Goal: Task Accomplishment & Management: Complete application form

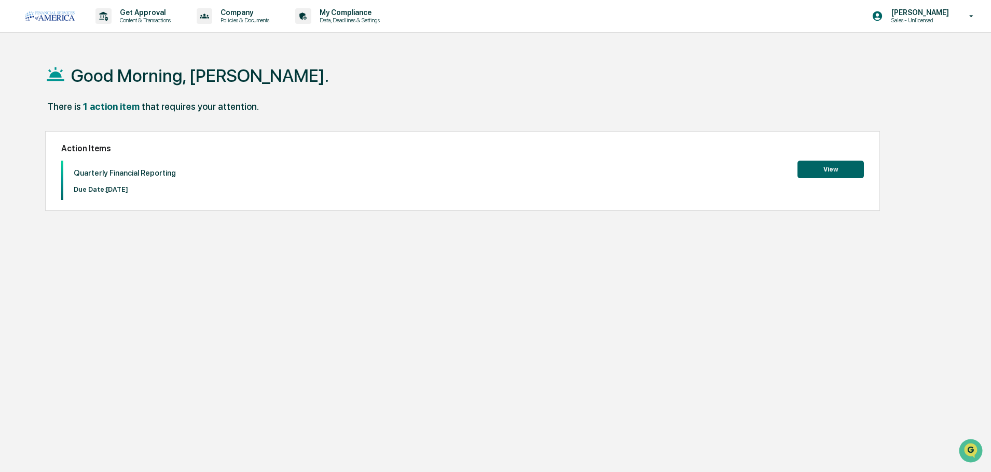
click at [838, 175] on button "View" at bounding box center [830, 170] width 66 height 18
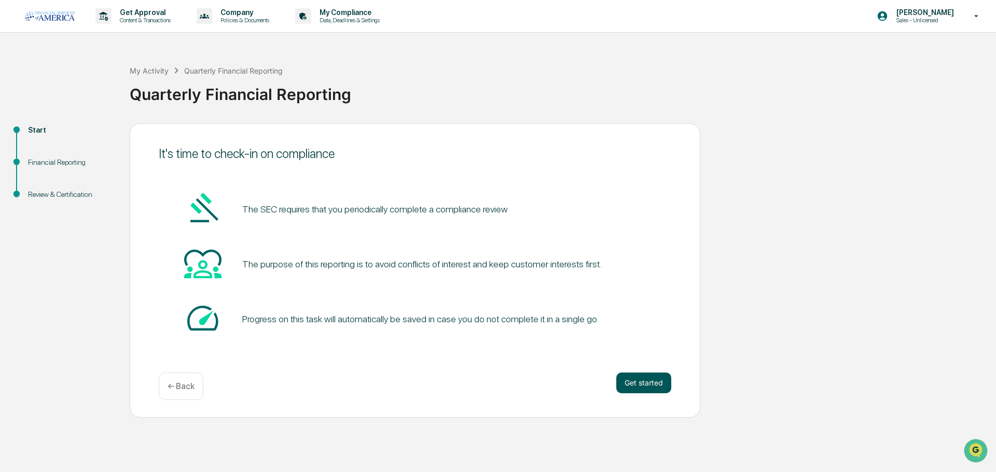
click at [651, 386] on button "Get started" at bounding box center [643, 383] width 55 height 21
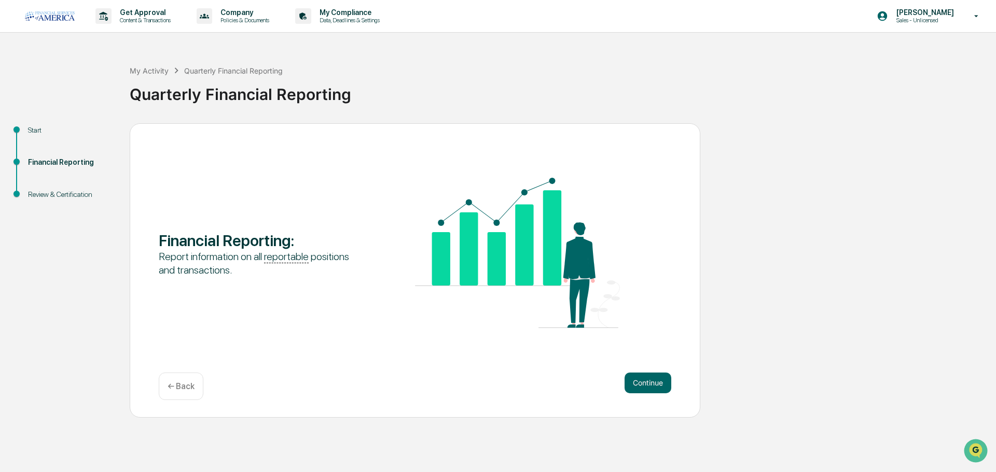
click at [520, 265] on img at bounding box center [517, 253] width 205 height 150
click at [657, 379] on button "Continue" at bounding box center [647, 383] width 47 height 21
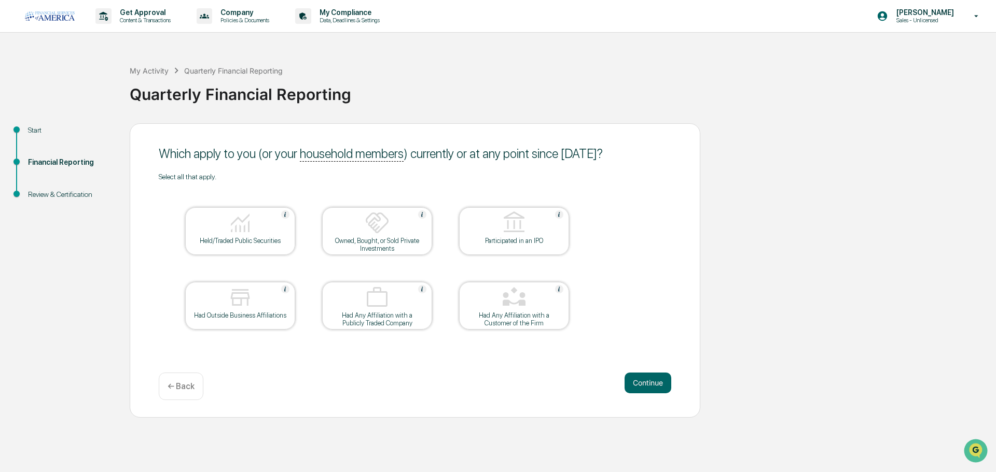
click at [479, 301] on div at bounding box center [514, 298] width 104 height 26
click at [375, 250] on div "Owned, Bought, or Sold Private Investments" at bounding box center [376, 245] width 93 height 16
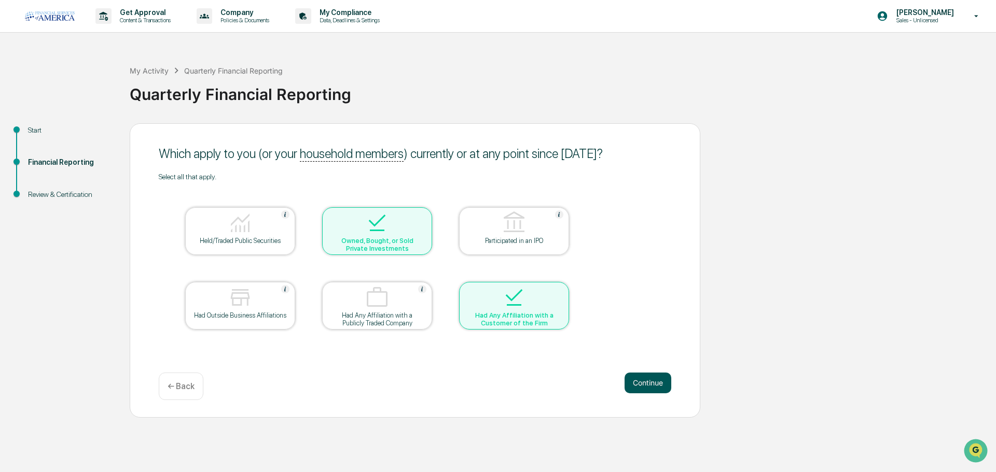
click at [633, 376] on button "Continue" at bounding box center [647, 383] width 47 height 21
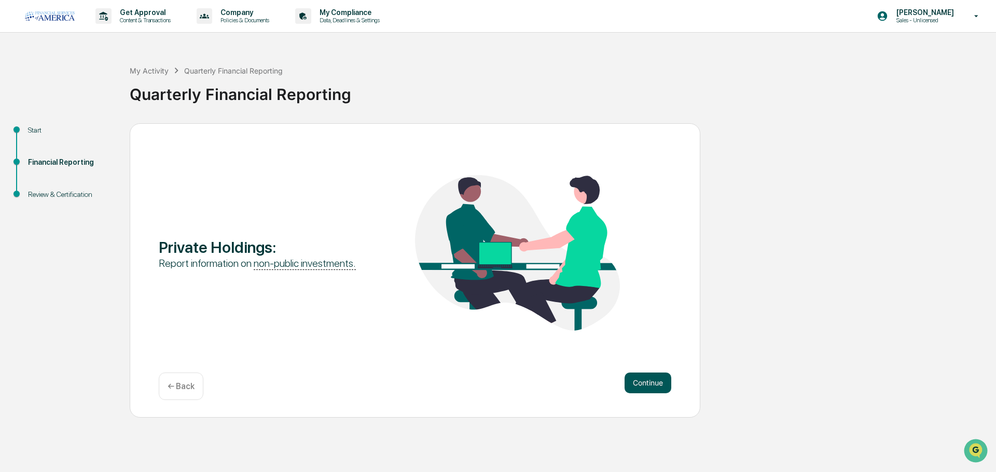
click at [643, 378] on button "Continue" at bounding box center [647, 383] width 47 height 21
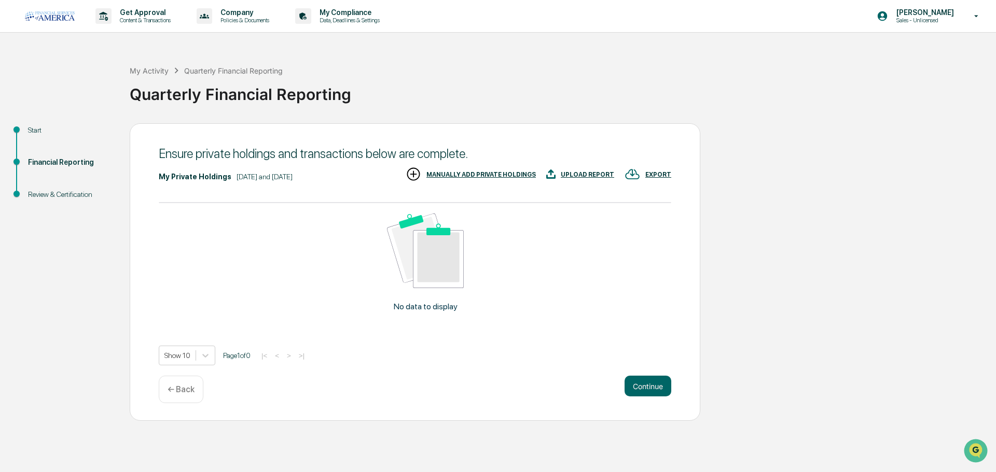
click at [202, 386] on div "← Back" at bounding box center [181, 389] width 45 height 27
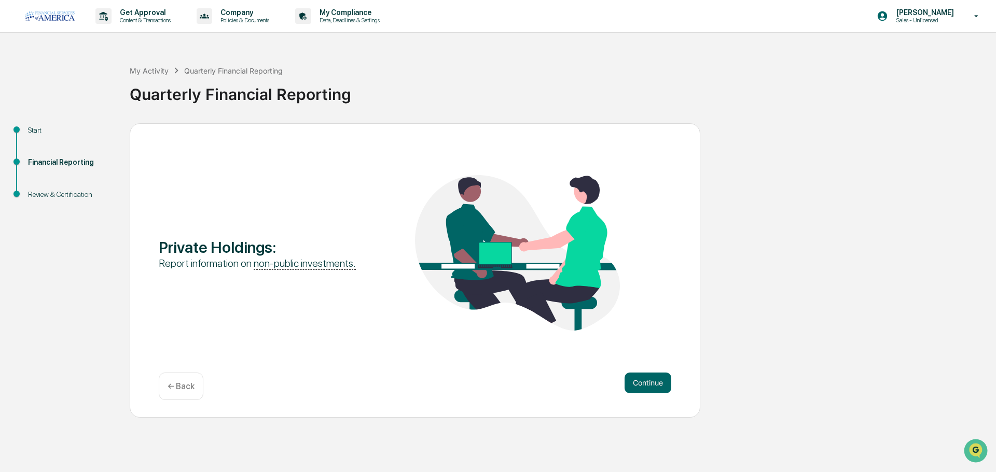
click at [190, 388] on p "← Back" at bounding box center [181, 387] width 27 height 10
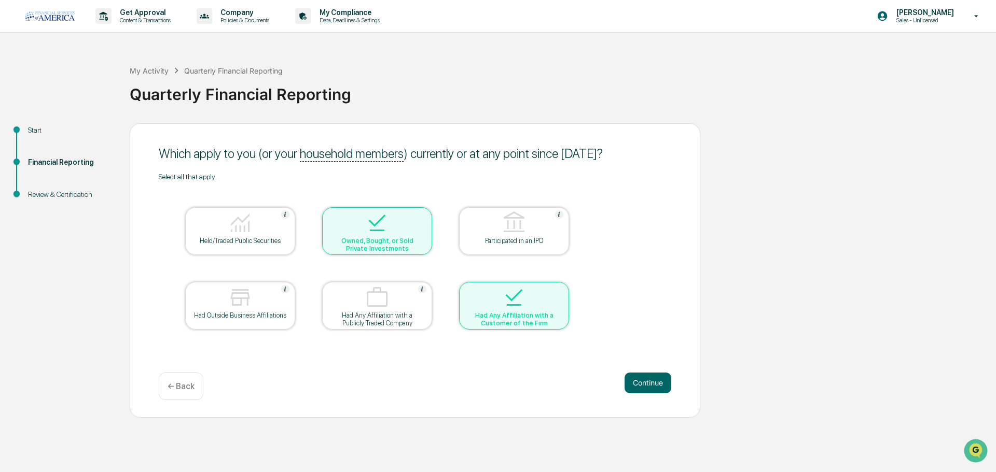
click at [375, 251] on div "Owned, Bought, or Sold Private Investments" at bounding box center [376, 245] width 93 height 16
click at [653, 375] on button "Continue" at bounding box center [647, 383] width 47 height 21
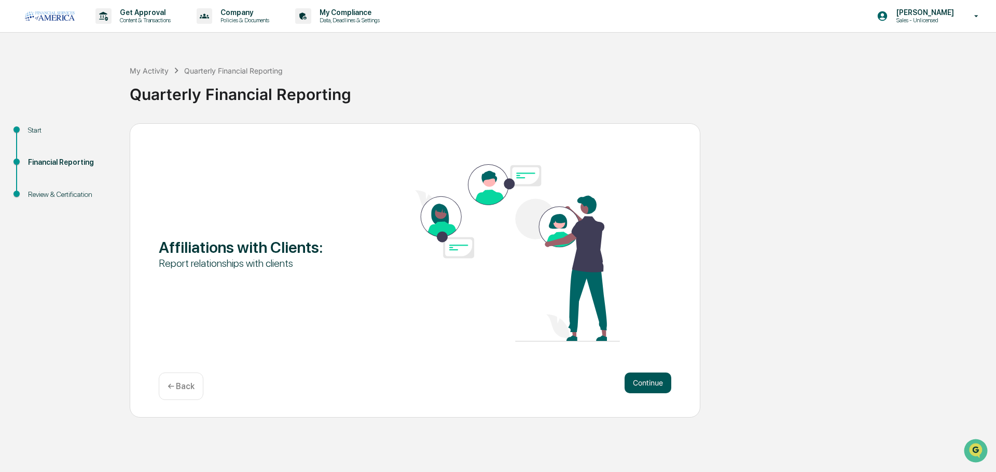
click at [653, 377] on button "Continue" at bounding box center [647, 383] width 47 height 21
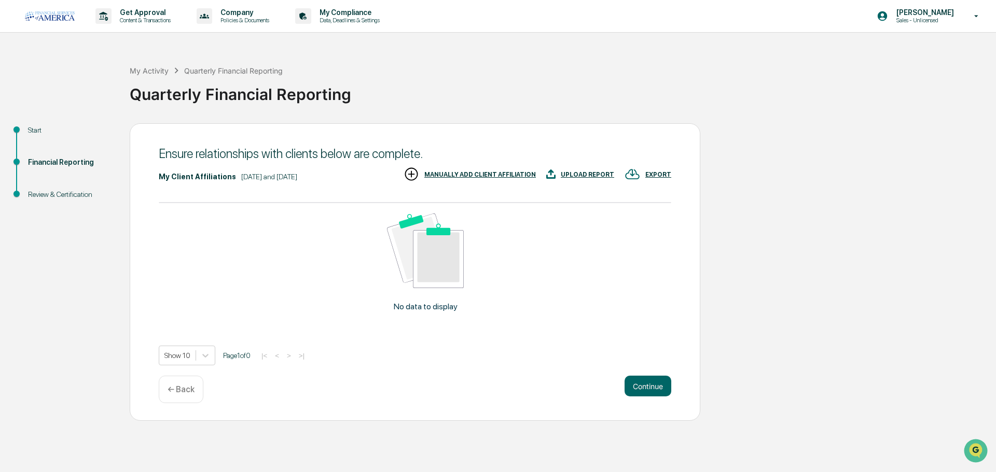
click at [197, 393] on div "← Back" at bounding box center [181, 389] width 45 height 27
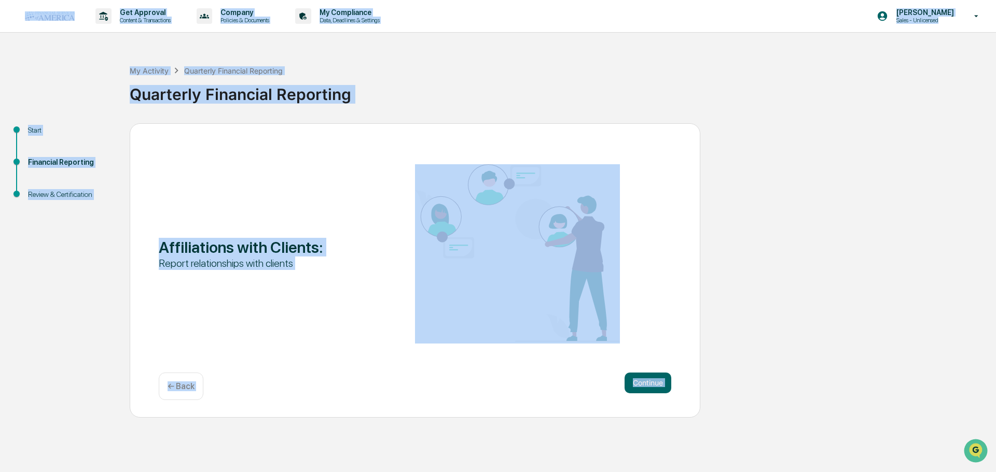
click at [197, 393] on div "← Back" at bounding box center [181, 386] width 45 height 27
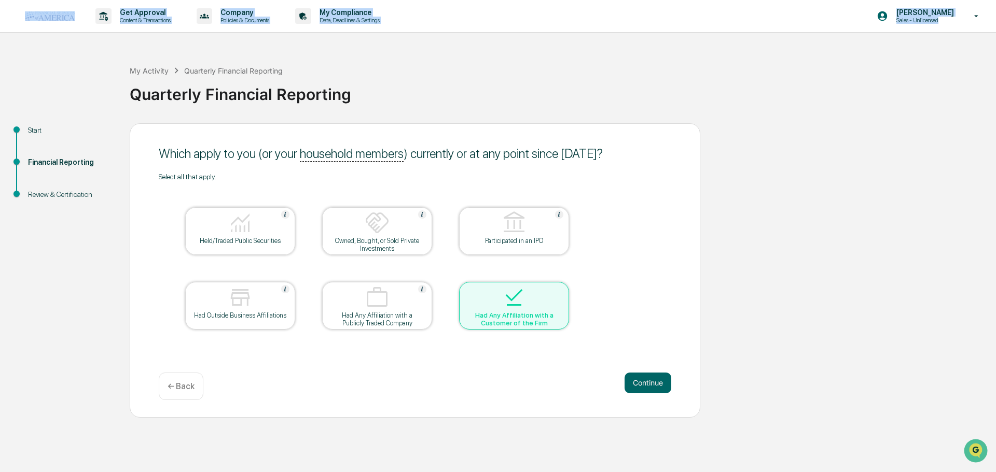
click at [633, 253] on div "Select all that apply. Held/Traded Public Securities Owned, Bought, or Sold Pri…" at bounding box center [415, 265] width 512 height 184
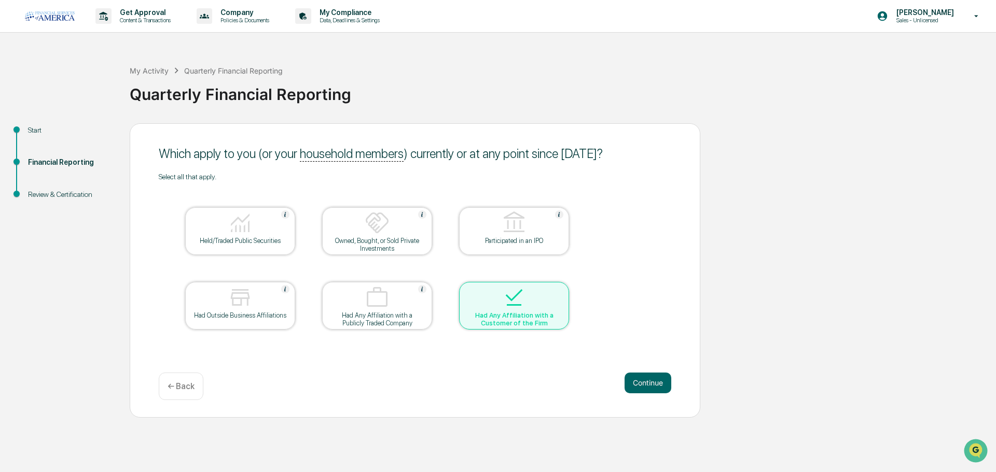
click at [546, 296] on div at bounding box center [514, 298] width 104 height 26
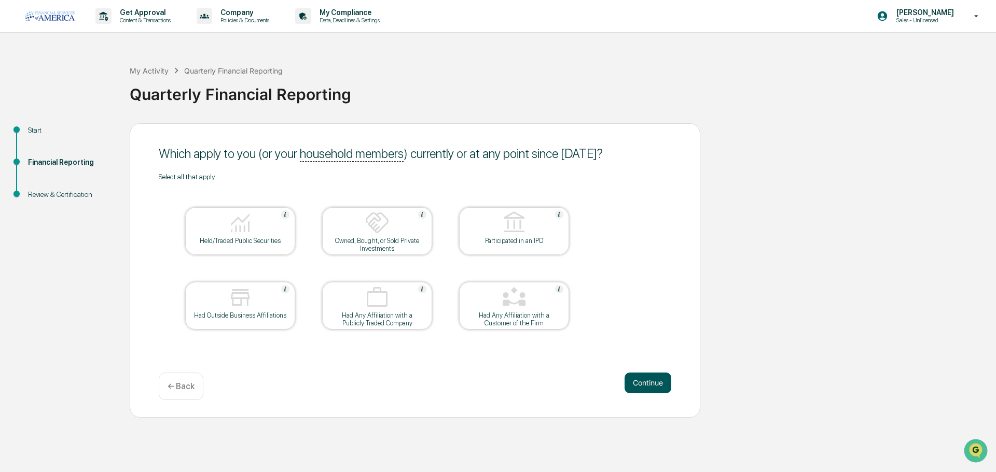
click at [640, 379] on button "Continue" at bounding box center [647, 383] width 47 height 21
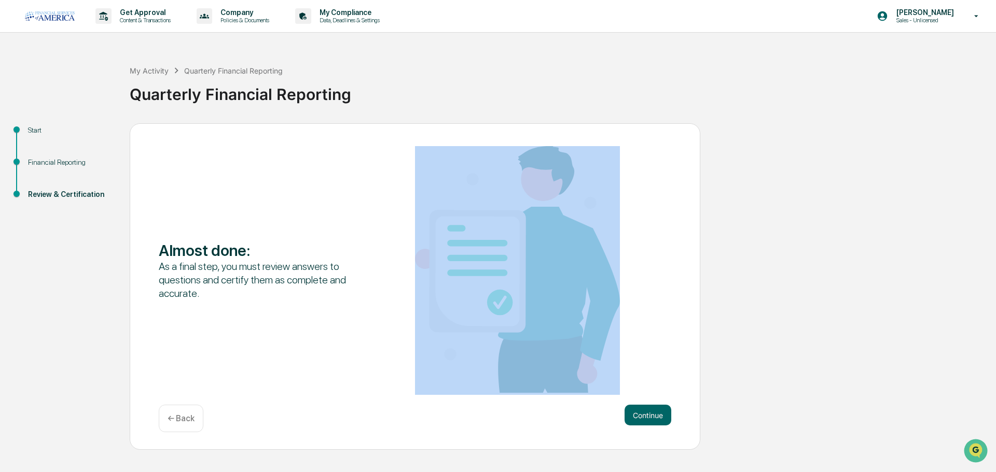
click at [641, 379] on div "Almost done : As a final step, you must review answers to questions and certify…" at bounding box center [415, 270] width 512 height 249
click at [645, 411] on button "Continue" at bounding box center [647, 415] width 47 height 21
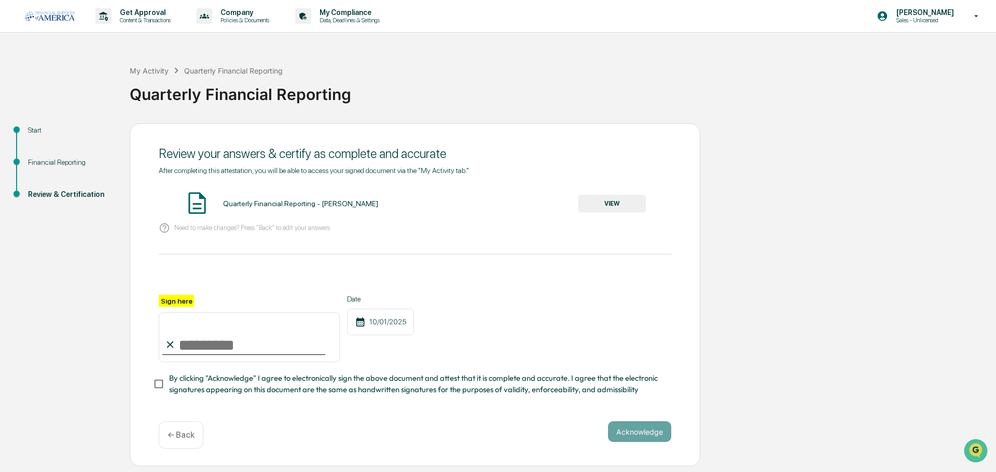
click at [261, 228] on p "Need to make changes? Press "Back" to edit your answers" at bounding box center [252, 228] width 156 height 8
click at [603, 203] on button "VIEW" at bounding box center [611, 204] width 67 height 18
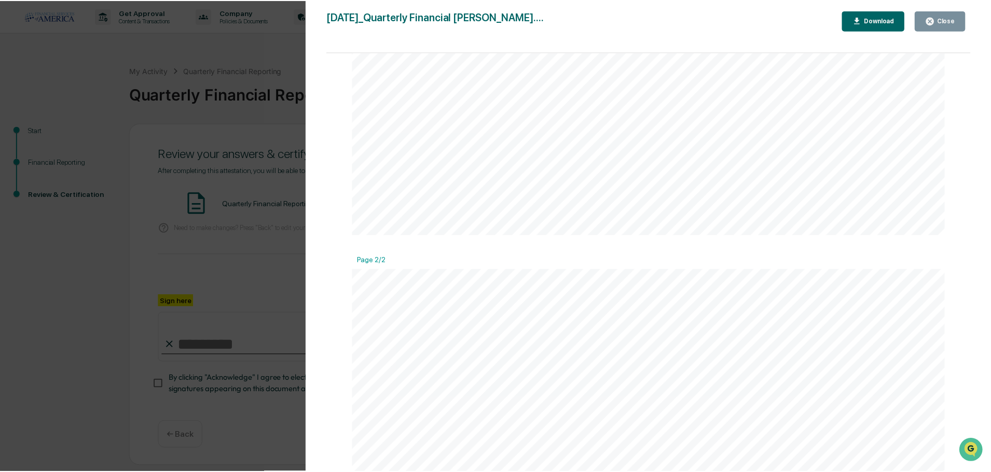
scroll to position [830, 0]
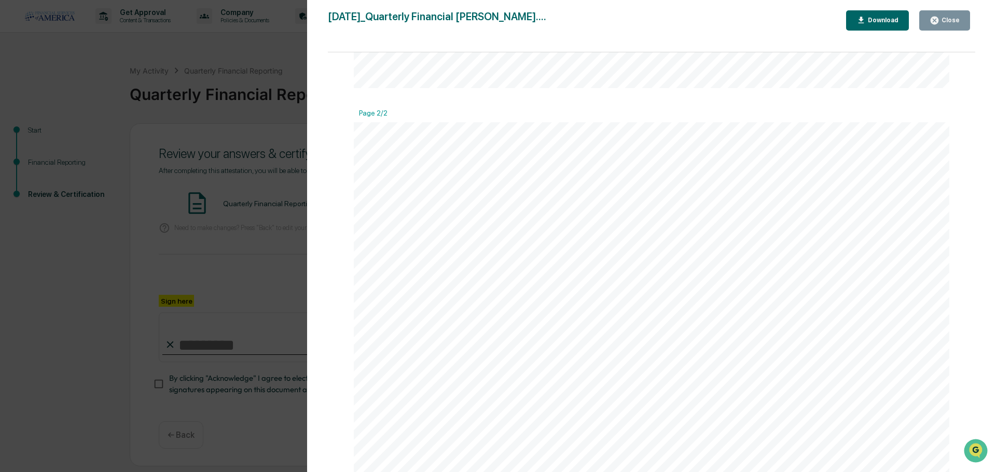
click at [944, 17] on div "Close" at bounding box center [949, 20] width 20 height 7
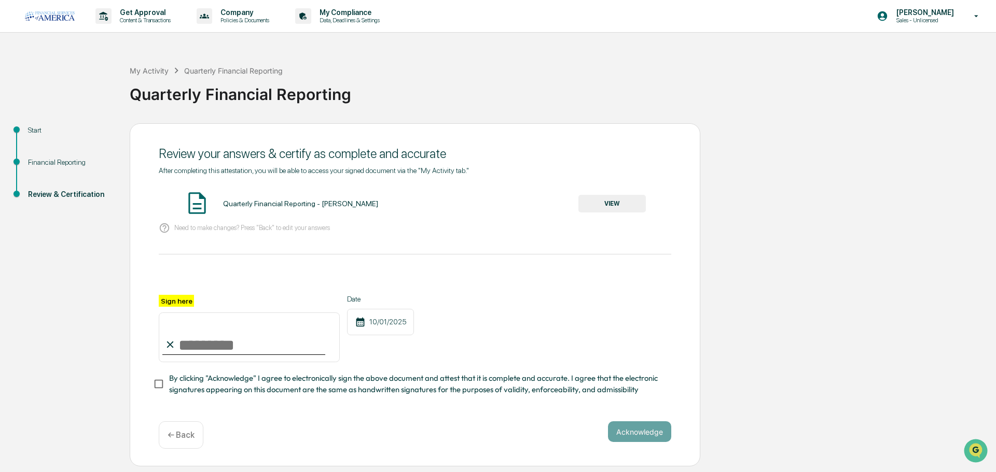
click at [207, 347] on input "Sign here" at bounding box center [249, 338] width 181 height 50
click at [228, 341] on input "Sign here" at bounding box center [249, 338] width 181 height 50
click at [240, 293] on div at bounding box center [415, 282] width 512 height 25
click at [221, 334] on input "Sign here" at bounding box center [249, 338] width 181 height 50
click at [204, 344] on input "Sign here" at bounding box center [249, 338] width 181 height 50
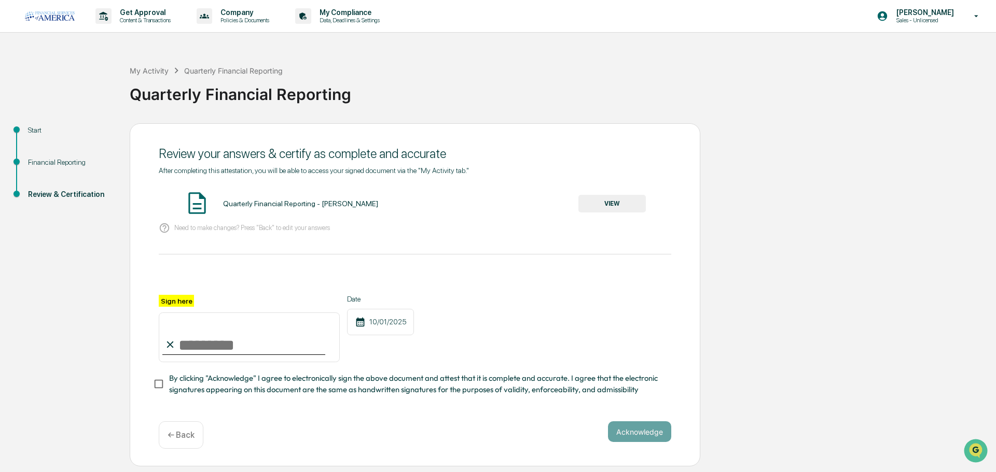
drag, startPoint x: 206, startPoint y: 333, endPoint x: 216, endPoint y: 350, distance: 20.0
click at [216, 350] on input "Sign here" at bounding box center [249, 338] width 181 height 50
drag, startPoint x: 302, startPoint y: 272, endPoint x: 295, endPoint y: 286, distance: 15.8
click at [302, 274] on div at bounding box center [415, 282] width 512 height 25
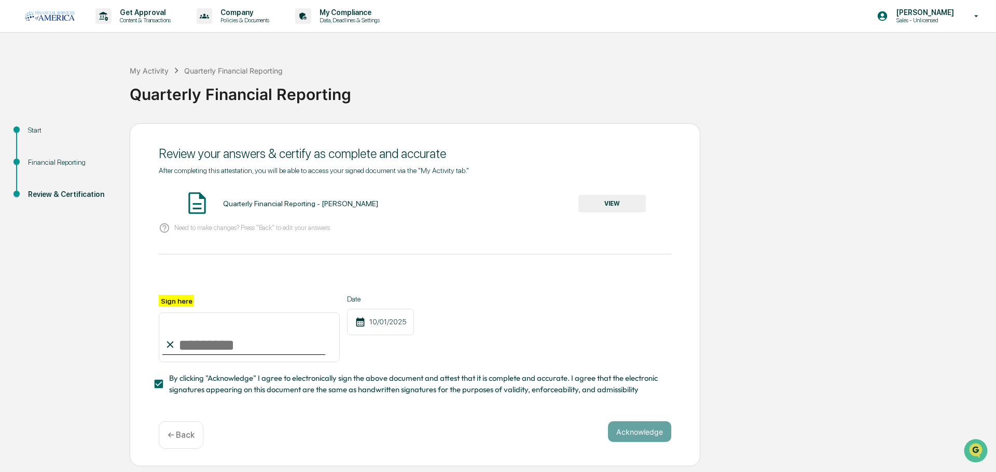
click at [192, 335] on input "Sign here" at bounding box center [249, 338] width 181 height 50
drag, startPoint x: 205, startPoint y: 334, endPoint x: 211, endPoint y: 346, distance: 13.7
click at [211, 346] on input "Sign here" at bounding box center [249, 338] width 181 height 50
click at [224, 338] on input "Sign here" at bounding box center [249, 338] width 181 height 50
paste input "**********"
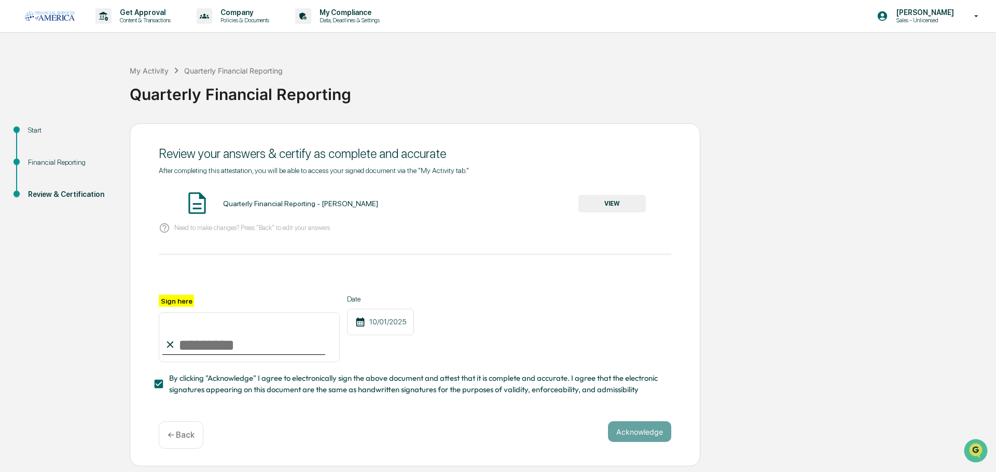
type input "**********"
click at [291, 343] on input "**********" at bounding box center [249, 338] width 181 height 50
click at [293, 343] on input "**********" at bounding box center [249, 338] width 181 height 50
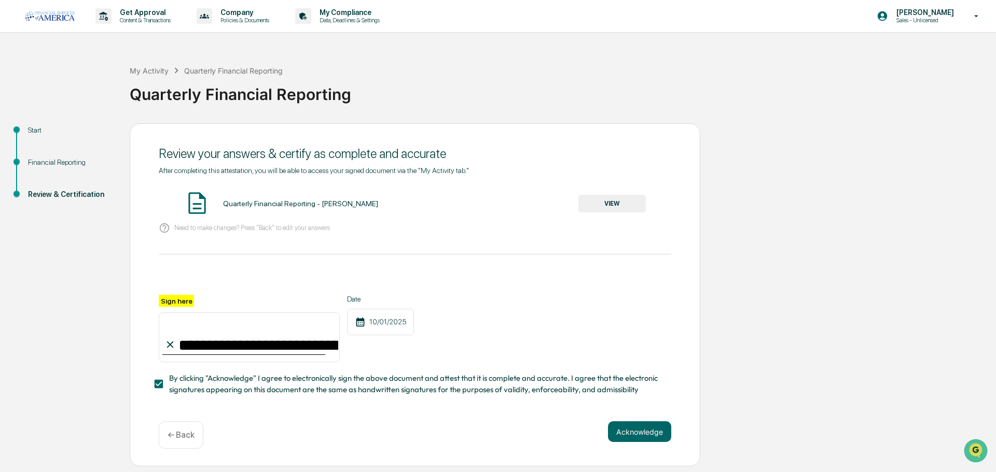
click at [296, 345] on input "**********" at bounding box center [249, 338] width 181 height 50
click at [299, 354] on input "Sign here" at bounding box center [249, 338] width 181 height 50
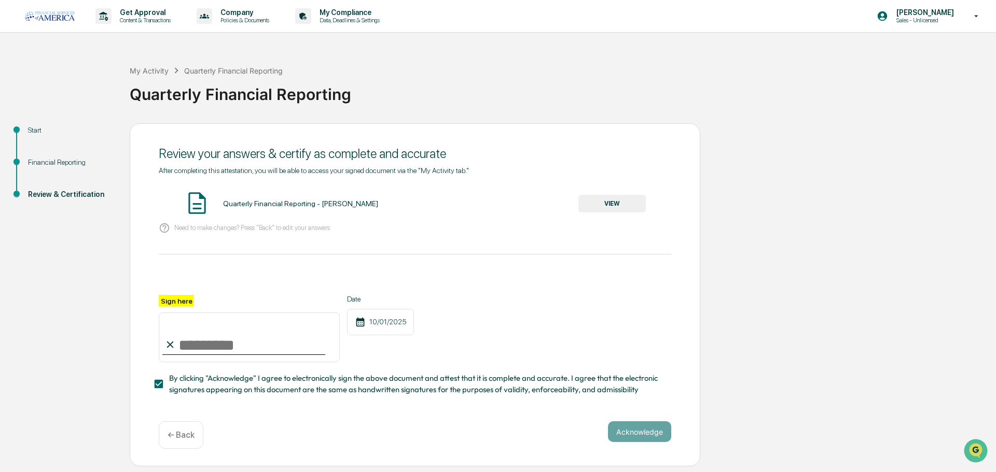
drag, startPoint x: 195, startPoint y: 342, endPoint x: 174, endPoint y: 276, distance: 69.2
drag, startPoint x: 174, startPoint y: 276, endPoint x: 113, endPoint y: 318, distance: 73.8
click at [116, 307] on div "Start Financial Reporting Review & Certification Review your answers & certify …" at bounding box center [497, 295] width 985 height 344
click at [213, 325] on input "Sign here" at bounding box center [249, 338] width 181 height 50
click at [213, 353] on input "Sign here" at bounding box center [249, 338] width 181 height 50
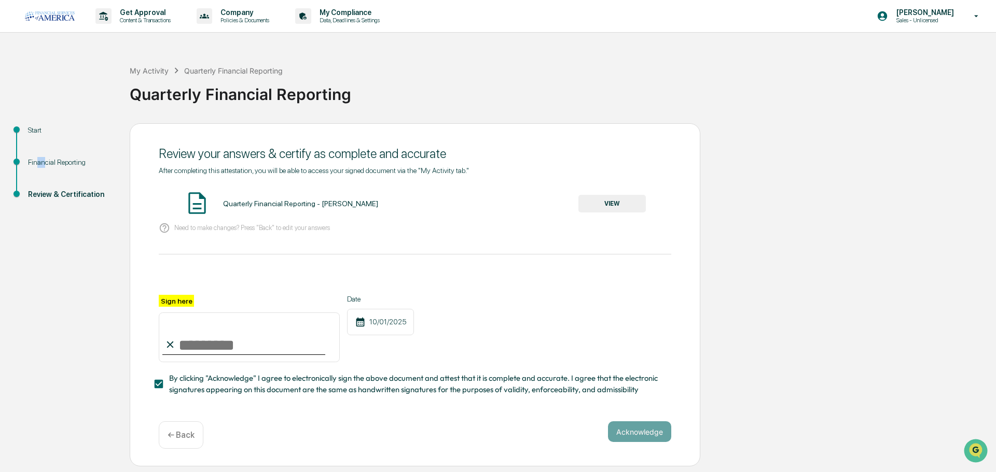
drag, startPoint x: 214, startPoint y: 345, endPoint x: 47, endPoint y: 205, distance: 217.5
click at [47, 192] on ul "Start Financial Reporting Review & Certification" at bounding box center [67, 174] width 124 height 103
click at [213, 347] on input "Sign here" at bounding box center [249, 338] width 181 height 50
click at [253, 343] on input "**********" at bounding box center [249, 338] width 181 height 50
type input "**********"
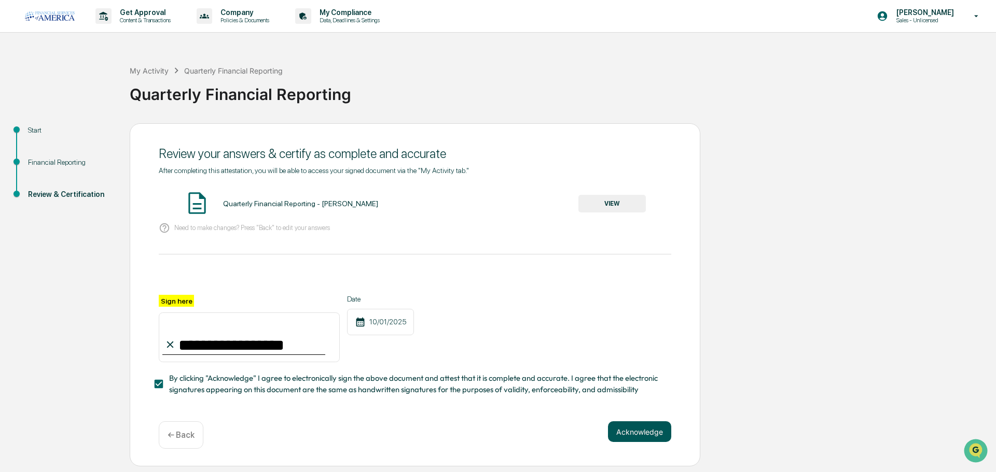
click at [632, 428] on button "Acknowledge" at bounding box center [639, 432] width 63 height 21
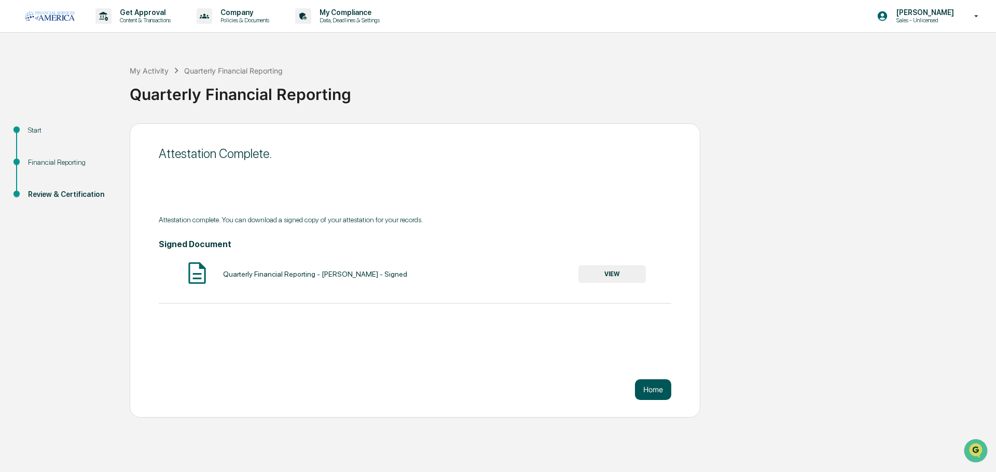
click at [656, 387] on button "Home" at bounding box center [653, 390] width 36 height 21
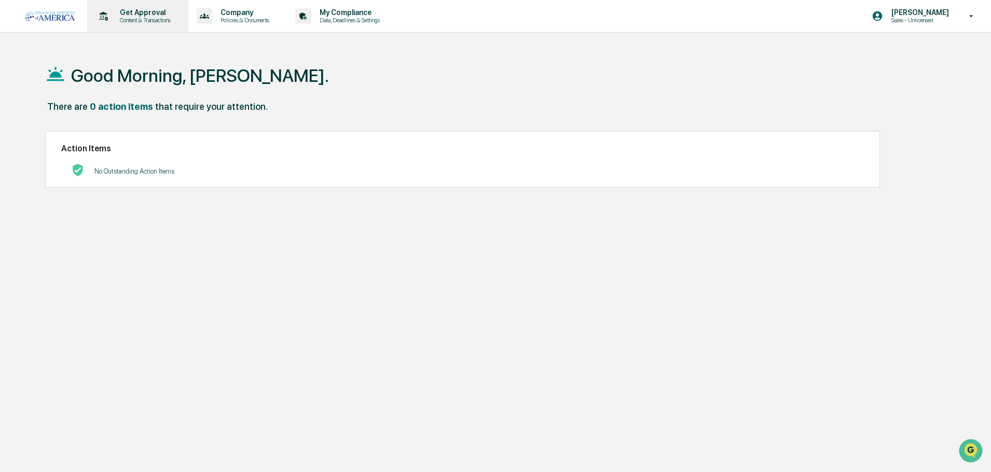
click at [167, 13] on p "Get Approval" at bounding box center [143, 12] width 64 height 8
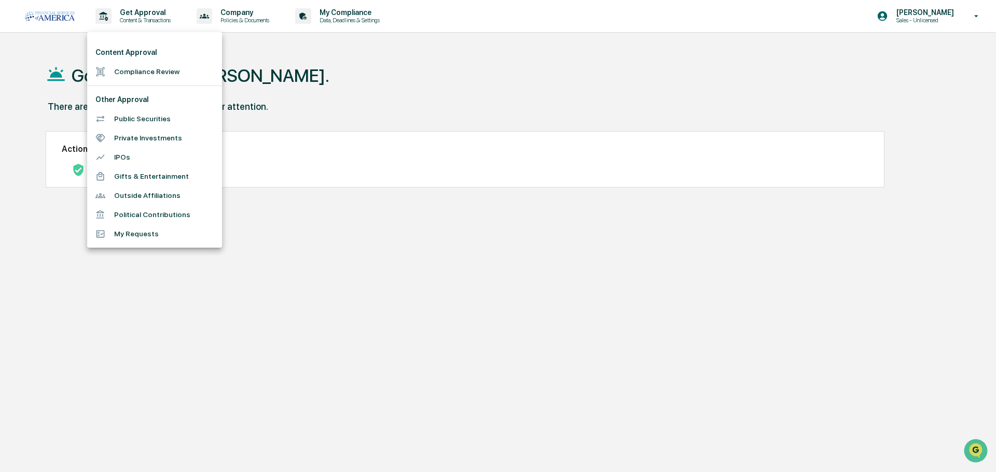
click at [222, 13] on div at bounding box center [498, 236] width 996 height 472
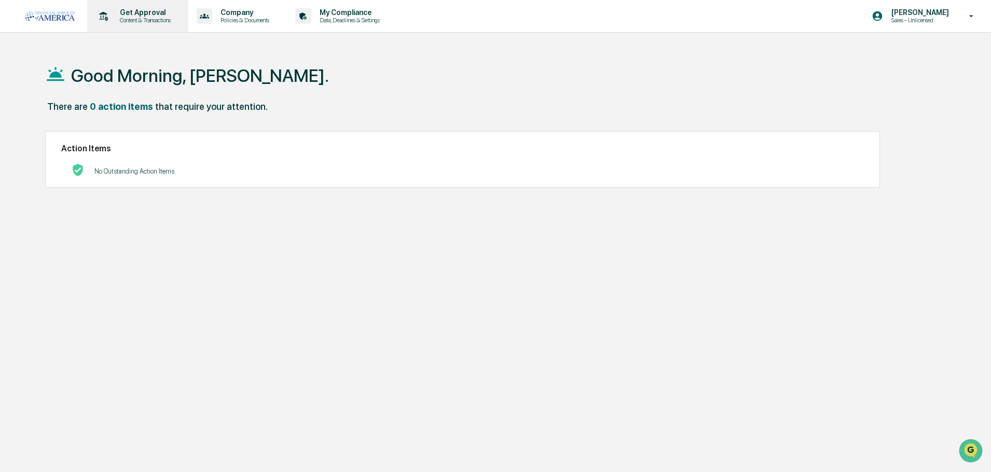
click at [166, 18] on p "Content & Transactions" at bounding box center [143, 20] width 64 height 7
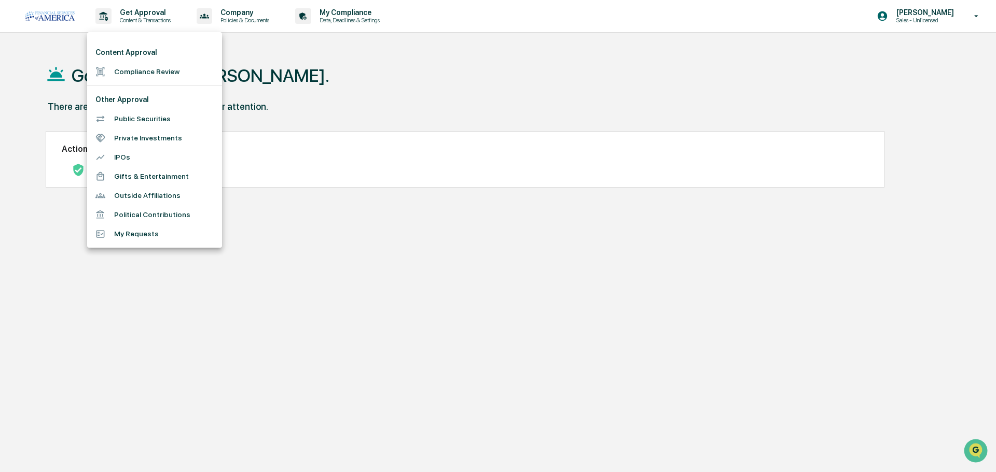
click at [232, 12] on div at bounding box center [498, 236] width 996 height 472
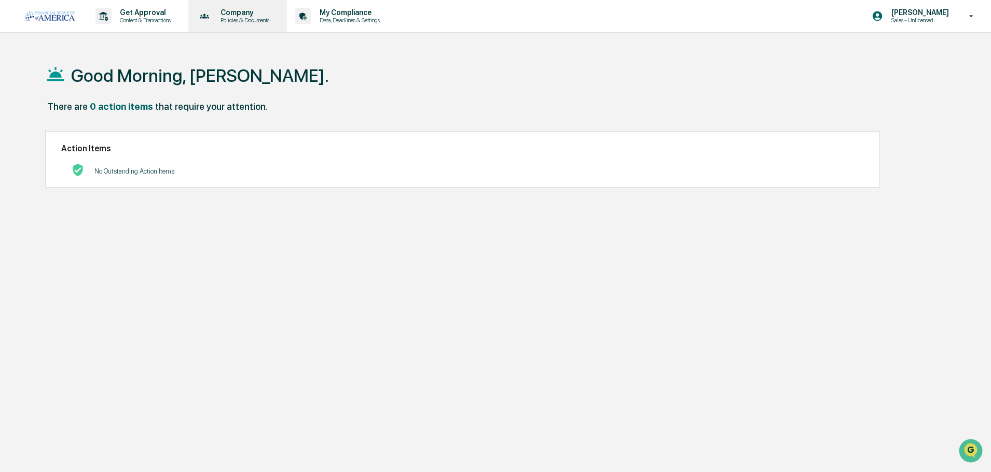
click at [239, 12] on p "Company" at bounding box center [243, 12] width 62 height 8
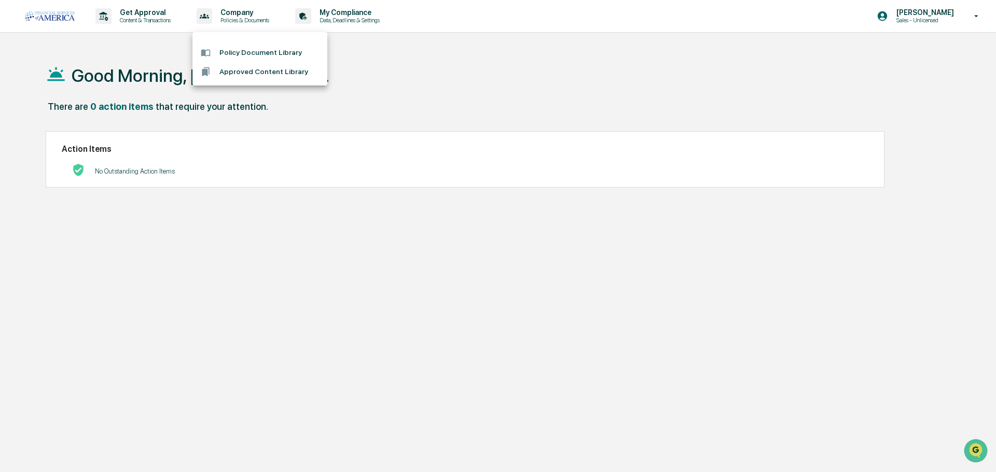
click at [347, 8] on div at bounding box center [498, 236] width 996 height 472
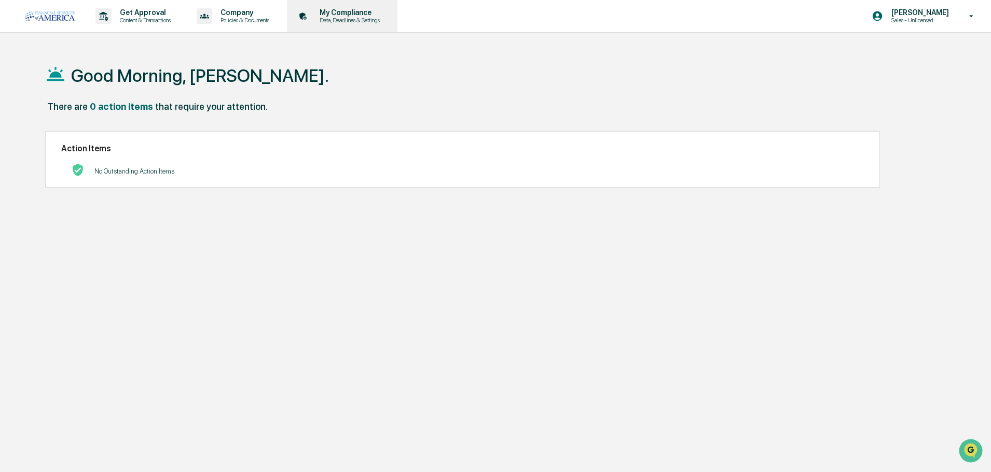
click at [345, 10] on p "My Compliance" at bounding box center [348, 12] width 74 height 8
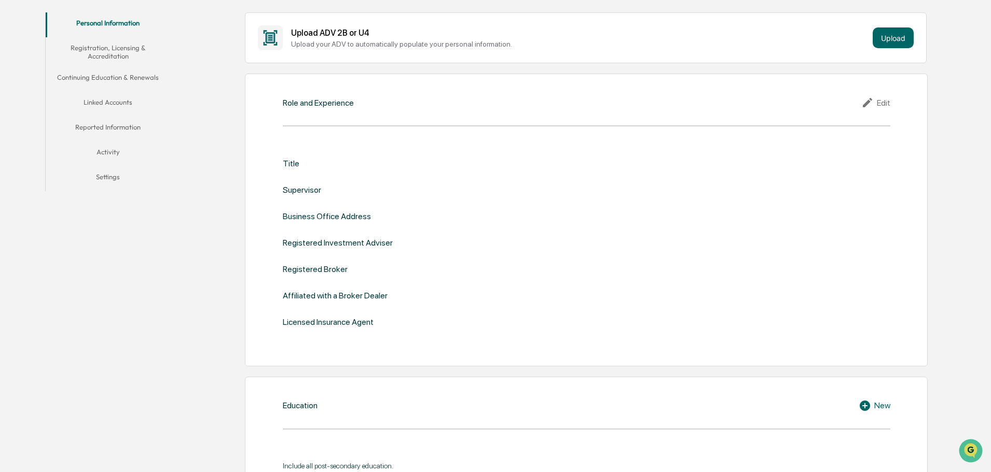
scroll to position [104, 0]
